Goal: Task Accomplishment & Management: Manage account settings

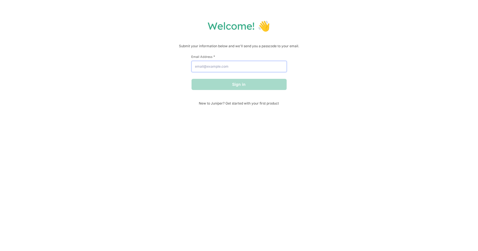
click at [261, 66] on input "Email Address *" at bounding box center [238, 66] width 95 height 11
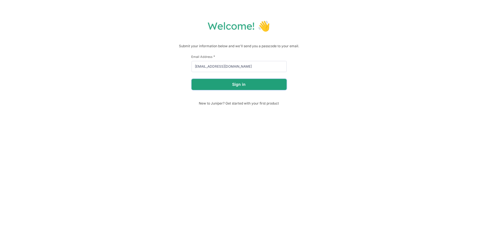
click at [242, 86] on button "Sign in" at bounding box center [238, 84] width 95 height 11
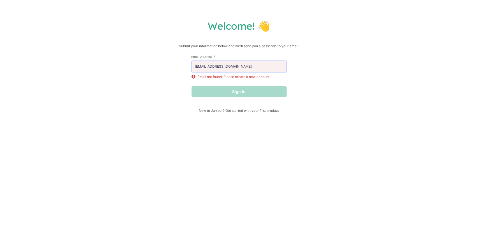
click at [274, 65] on input "[EMAIL_ADDRESS][DOMAIN_NAME]" at bounding box center [238, 66] width 95 height 11
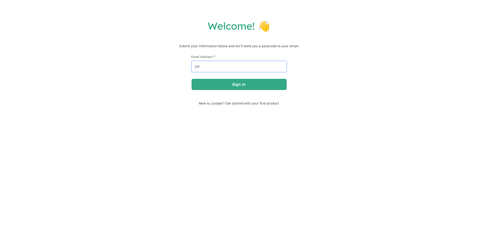
type input "[EMAIL_ADDRESS][DOMAIN_NAME]"
click at [260, 85] on button "Sign in" at bounding box center [238, 84] width 95 height 11
